Goal: Transaction & Acquisition: Purchase product/service

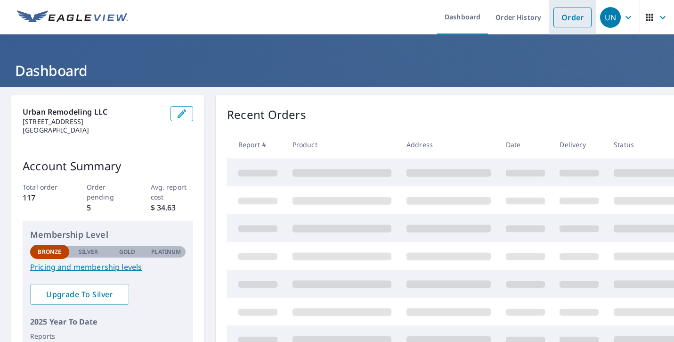
click at [568, 19] on link "Order" at bounding box center [573, 18] width 38 height 20
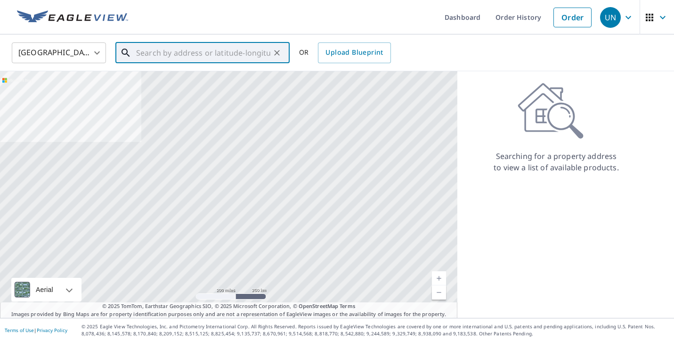
click at [202, 56] on input "text" at bounding box center [203, 53] width 134 height 26
paste input "[PERSON_NAME][GEOGRAPHIC_DATA] [GEOGRAPHIC_DATA] [GEOGRAPHIC_DATA]"
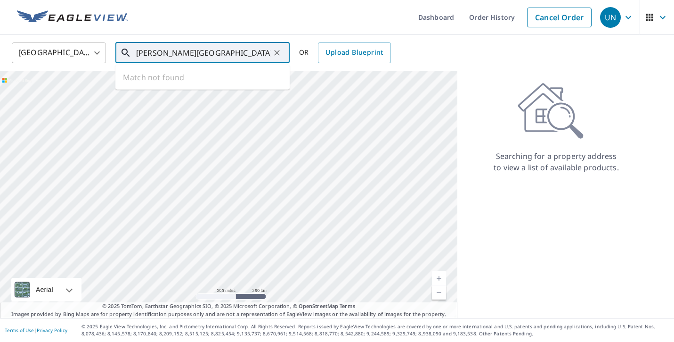
click at [166, 53] on input "[PERSON_NAME][GEOGRAPHIC_DATA] [GEOGRAPHIC_DATA] [GEOGRAPHIC_DATA]" at bounding box center [203, 53] width 134 height 26
drag, startPoint x: 194, startPoint y: 55, endPoint x: 165, endPoint y: 54, distance: 28.8
click at [165, 54] on input "[PERSON_NAME][GEOGRAPHIC_DATA] [GEOGRAPHIC_DATA] [GEOGRAPHIC_DATA]" at bounding box center [203, 53] width 134 height 26
click at [170, 54] on input "Bossardg Saegertown [GEOGRAPHIC_DATA]" at bounding box center [203, 53] width 134 height 26
drag, startPoint x: 250, startPoint y: 48, endPoint x: 190, endPoint y: 54, distance: 60.2
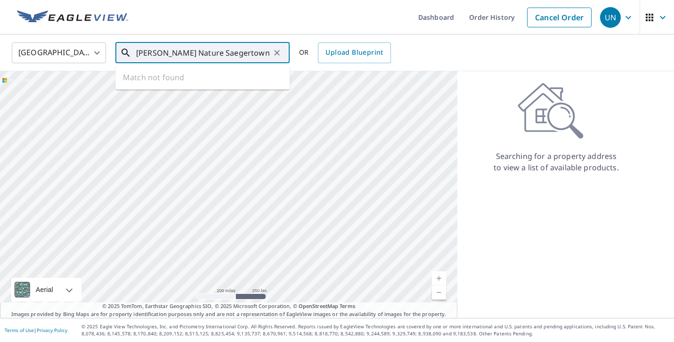
click at [190, 57] on input "[PERSON_NAME] Nature Saegertown [GEOGRAPHIC_DATA]" at bounding box center [203, 53] width 134 height 26
click at [206, 49] on input "[PERSON_NAME] Nature" at bounding box center [203, 53] width 134 height 26
paste input "21678-22090 PA-198, [GEOGRAPHIC_DATA], [GEOGRAPHIC_DATA] 16433, [GEOGRAPHIC_DAT…"
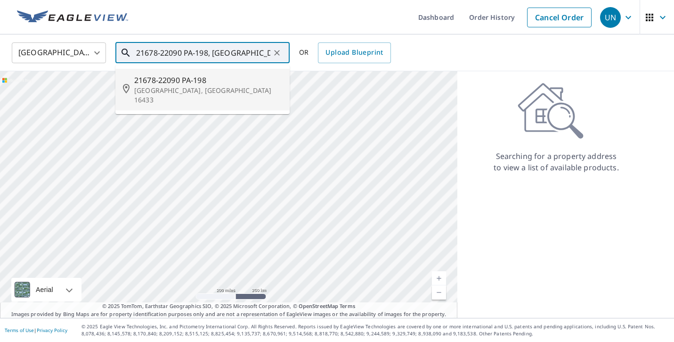
click at [241, 82] on span "21678-22090 PA-198" at bounding box center [208, 79] width 148 height 11
type input "21678-22090 PA-198 [GEOGRAPHIC_DATA], [GEOGRAPHIC_DATA] 16433"
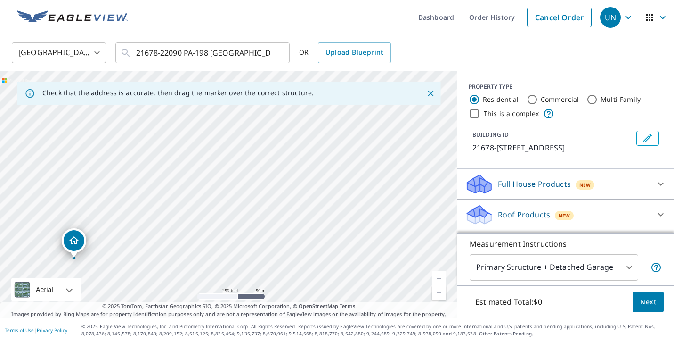
drag, startPoint x: 252, startPoint y: 156, endPoint x: 120, endPoint y: 250, distance: 162.5
click at [120, 250] on div "21678-[STREET_ADDRESS]" at bounding box center [229, 194] width 458 height 246
drag, startPoint x: 225, startPoint y: 186, endPoint x: 100, endPoint y: 323, distance: 185.1
click at [100, 323] on div "Dashboard Order History Cancel Order UN [GEOGRAPHIC_DATA] [GEOGRAPHIC_DATA] ​ 2…" at bounding box center [337, 171] width 674 height 342
drag, startPoint x: 225, startPoint y: 244, endPoint x: 164, endPoint y: 265, distance: 64.8
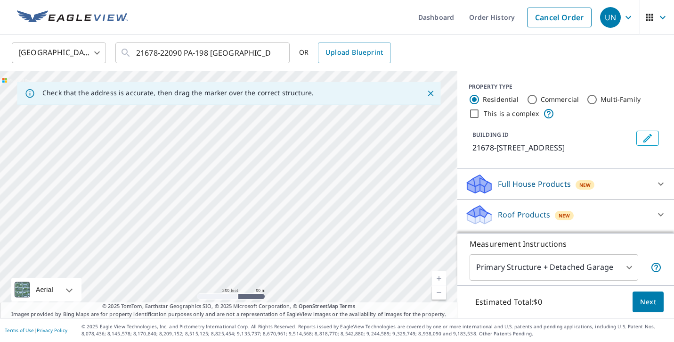
click at [164, 264] on div "21678-[STREET_ADDRESS]" at bounding box center [229, 194] width 458 height 246
drag, startPoint x: 352, startPoint y: 154, endPoint x: 295, endPoint y: 189, distance: 66.7
click at [296, 189] on div "21678-[STREET_ADDRESS]" at bounding box center [229, 194] width 458 height 246
click at [440, 276] on link "Current Level 17, Zoom In" at bounding box center [439, 278] width 14 height 14
drag, startPoint x: 353, startPoint y: 205, endPoint x: 298, endPoint y: 215, distance: 56.1
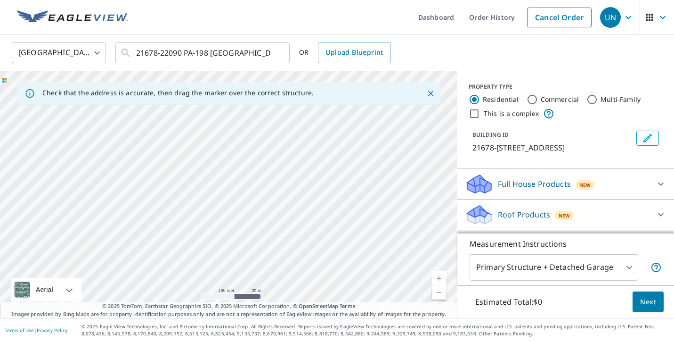
click at [299, 215] on div "21678-[STREET_ADDRESS]" at bounding box center [229, 194] width 458 height 246
click at [440, 275] on link "Current Level 18, Zoom In" at bounding box center [439, 278] width 14 height 14
drag, startPoint x: 376, startPoint y: 230, endPoint x: 289, endPoint y: 218, distance: 87.2
click at [289, 218] on div "21678-[STREET_ADDRESS]" at bounding box center [229, 194] width 458 height 246
drag, startPoint x: 342, startPoint y: 207, endPoint x: 358, endPoint y: 247, distance: 43.3
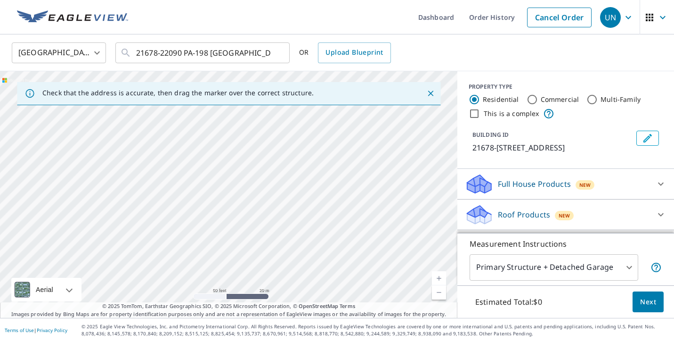
click at [358, 247] on div "21678-[STREET_ADDRESS]" at bounding box center [229, 194] width 458 height 246
click at [328, 155] on div "21678-[STREET_ADDRESS]" at bounding box center [229, 194] width 458 height 246
drag, startPoint x: 227, startPoint y: 172, endPoint x: 263, endPoint y: 161, distance: 38.2
click at [442, 296] on link "Current Level 19, Zoom Out" at bounding box center [439, 292] width 14 height 14
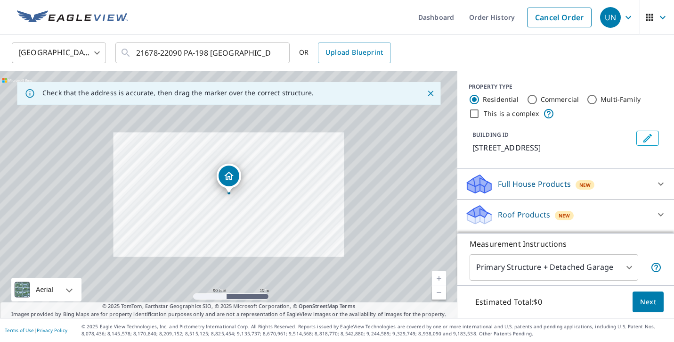
click at [442, 296] on link "Current Level 18.075688931596545, Zoom Out" at bounding box center [439, 292] width 14 height 14
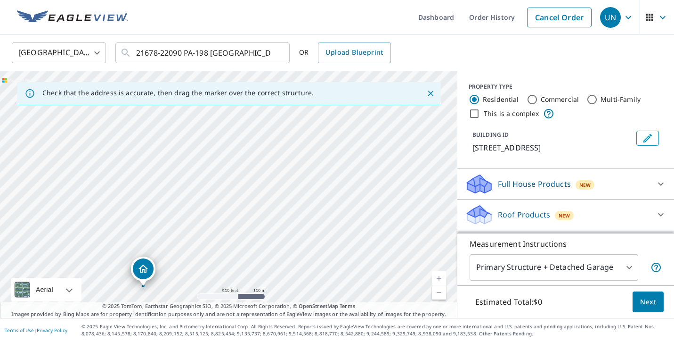
drag, startPoint x: 312, startPoint y: 201, endPoint x: 226, endPoint y: 294, distance: 126.7
click at [226, 294] on div "[STREET_ADDRESS]" at bounding box center [229, 194] width 458 height 246
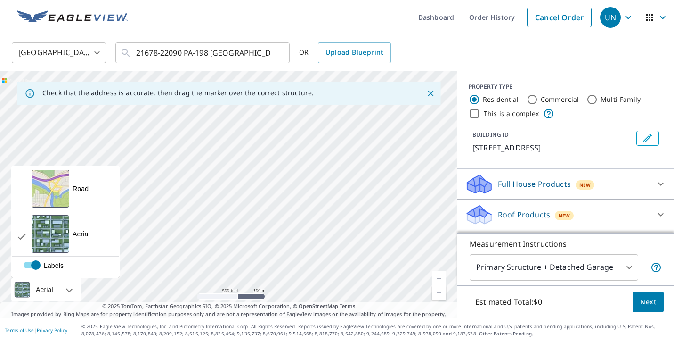
drag, startPoint x: 238, startPoint y: 263, endPoint x: 41, endPoint y: 279, distance: 197.7
click at [41, 279] on div "[STREET_ADDRESS] Aerial Road A standard road map Aerial A detailed look from ab…" at bounding box center [229, 194] width 458 height 246
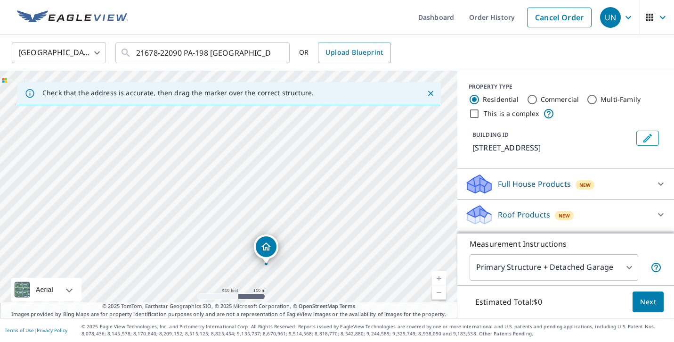
drag, startPoint x: 372, startPoint y: 297, endPoint x: 361, endPoint y: 228, distance: 70.7
click at [361, 227] on div "[STREET_ADDRESS]" at bounding box center [229, 194] width 458 height 246
click at [439, 293] on link "Current Level 16, Zoom Out" at bounding box center [439, 292] width 14 height 14
click at [439, 293] on link "Current Level 15, Zoom Out" at bounding box center [439, 292] width 14 height 14
drag, startPoint x: 312, startPoint y: 178, endPoint x: 294, endPoint y: 178, distance: 17.9
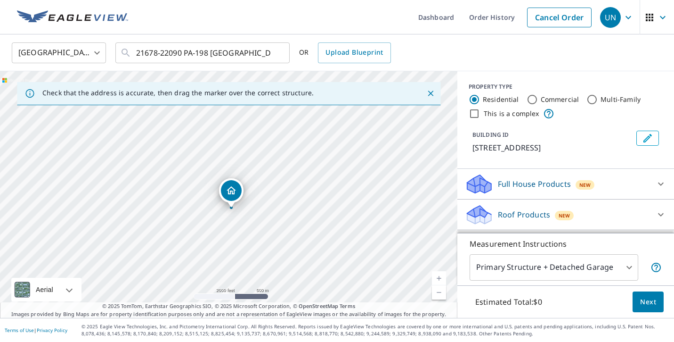
click at [294, 178] on div "[STREET_ADDRESS]" at bounding box center [229, 194] width 458 height 246
click at [438, 277] on link "Current Level 14, Zoom In" at bounding box center [439, 278] width 14 height 14
drag, startPoint x: 387, startPoint y: 222, endPoint x: 200, endPoint y: 216, distance: 187.7
click at [200, 216] on div "[STREET_ADDRESS]" at bounding box center [229, 194] width 458 height 246
drag, startPoint x: 200, startPoint y: 216, endPoint x: 408, endPoint y: 207, distance: 208.0
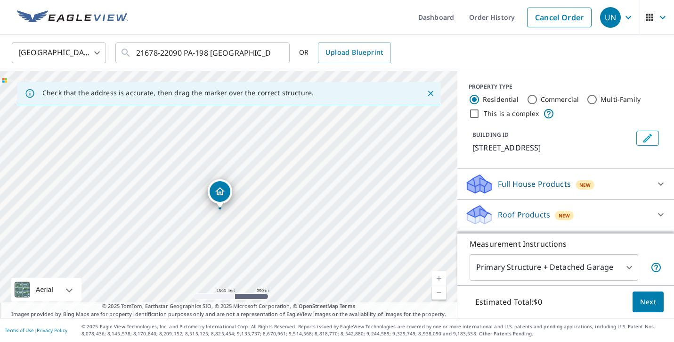
click at [408, 207] on div "[STREET_ADDRESS]" at bounding box center [229, 194] width 458 height 246
click at [438, 274] on link "Current Level 15, Zoom In" at bounding box center [439, 278] width 14 height 14
drag, startPoint x: 363, startPoint y: 198, endPoint x: 195, endPoint y: 270, distance: 182.8
click at [195, 269] on div "[STREET_ADDRESS]" at bounding box center [229, 194] width 458 height 246
drag, startPoint x: 270, startPoint y: 221, endPoint x: 431, endPoint y: 145, distance: 177.3
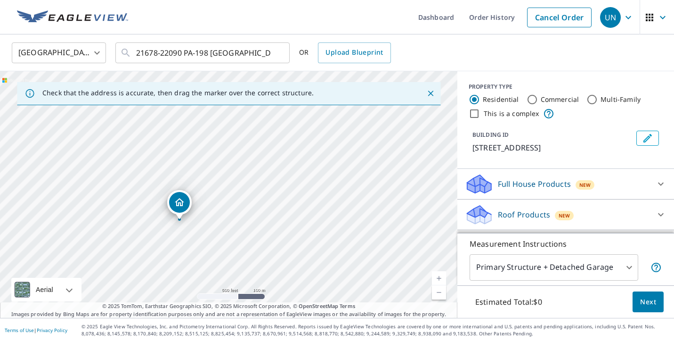
click at [430, 146] on div "[STREET_ADDRESS]" at bounding box center [229, 194] width 458 height 246
drag, startPoint x: 213, startPoint y: 197, endPoint x: 171, endPoint y: 205, distance: 42.5
drag, startPoint x: 357, startPoint y: 172, endPoint x: 182, endPoint y: 282, distance: 206.3
click at [183, 282] on div "[STREET_ADDRESS]" at bounding box center [229, 194] width 458 height 246
drag, startPoint x: 180, startPoint y: 257, endPoint x: 181, endPoint y: 248, distance: 8.7
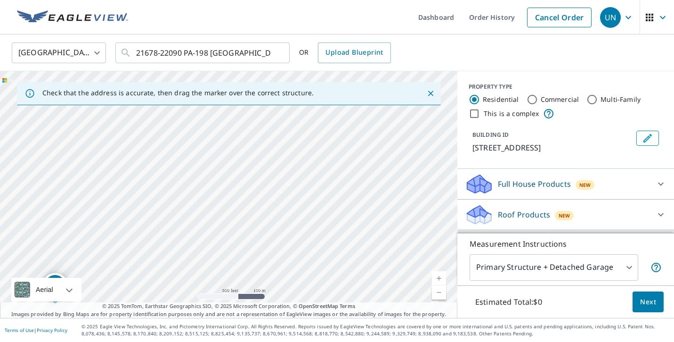
click at [183, 248] on div "[STREET_ADDRESS]" at bounding box center [229, 194] width 458 height 246
drag, startPoint x: 59, startPoint y: 270, endPoint x: 237, endPoint y: 185, distance: 196.4
click at [438, 278] on link "Current Level 16, Zoom In" at bounding box center [439, 278] width 14 height 14
drag, startPoint x: 335, startPoint y: 194, endPoint x: 257, endPoint y: 291, distance: 123.7
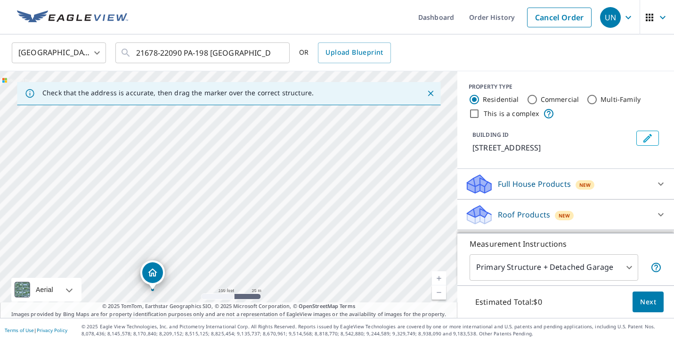
click at [258, 291] on div "[STREET_ADDRESS]" at bounding box center [229, 194] width 458 height 246
drag, startPoint x: 155, startPoint y: 270, endPoint x: 229, endPoint y: 130, distance: 158.1
click at [549, 104] on label "Commercial" at bounding box center [560, 99] width 39 height 9
click at [538, 104] on input "Commercial" at bounding box center [532, 99] width 11 height 11
radio input "true"
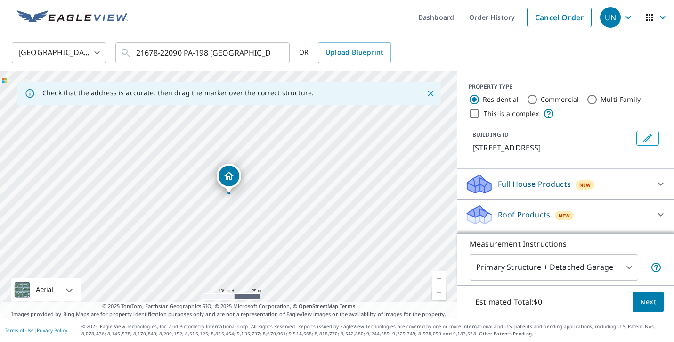
type input "4"
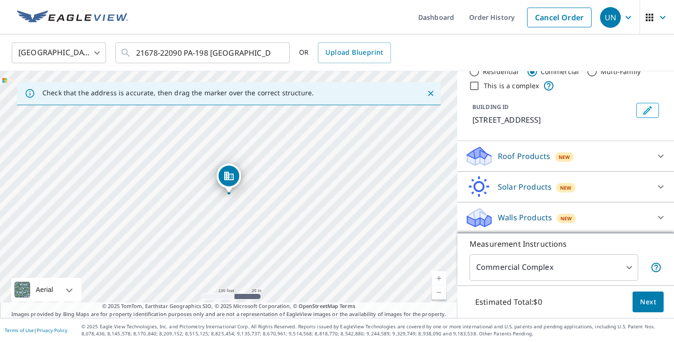
scroll to position [34, 0]
click at [573, 161] on div "Roof Products New" at bounding box center [557, 156] width 185 height 22
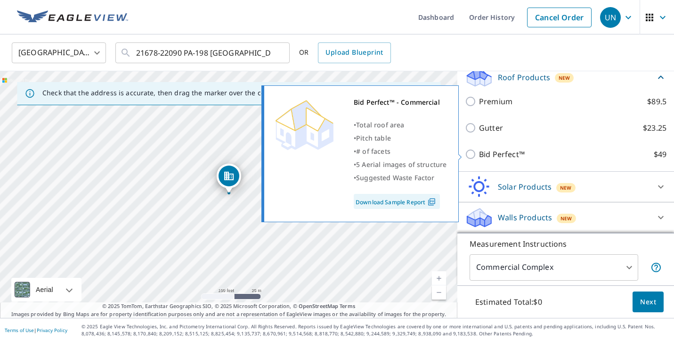
scroll to position [118, 0]
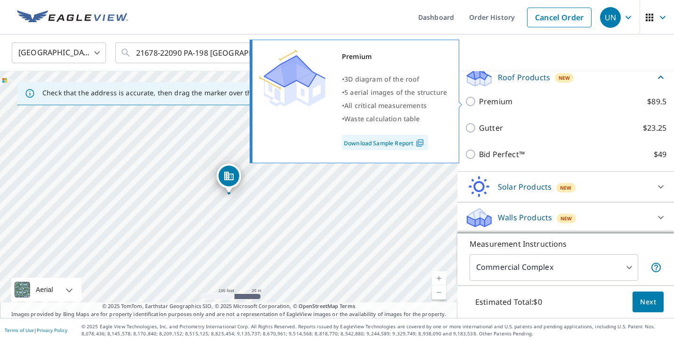
click at [500, 102] on p "Premium" at bounding box center [495, 101] width 33 height 11
click at [479, 102] on input "Premium $89.5" at bounding box center [472, 101] width 14 height 11
checkbox input "true"
